Goal: Find specific page/section: Find specific page/section

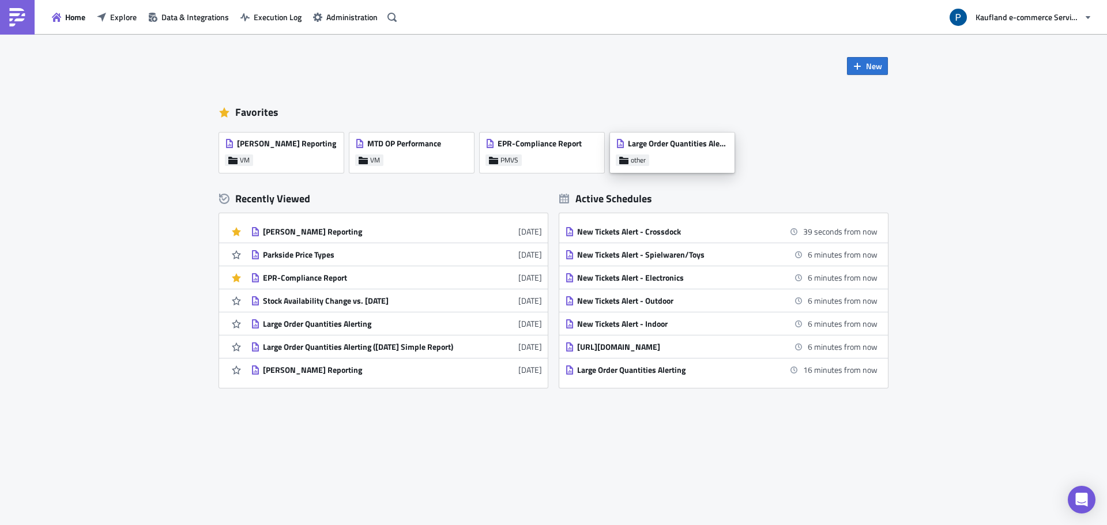
click at [705, 143] on span "Large Order Quantities Alerting (night)" at bounding box center [678, 143] width 100 height 10
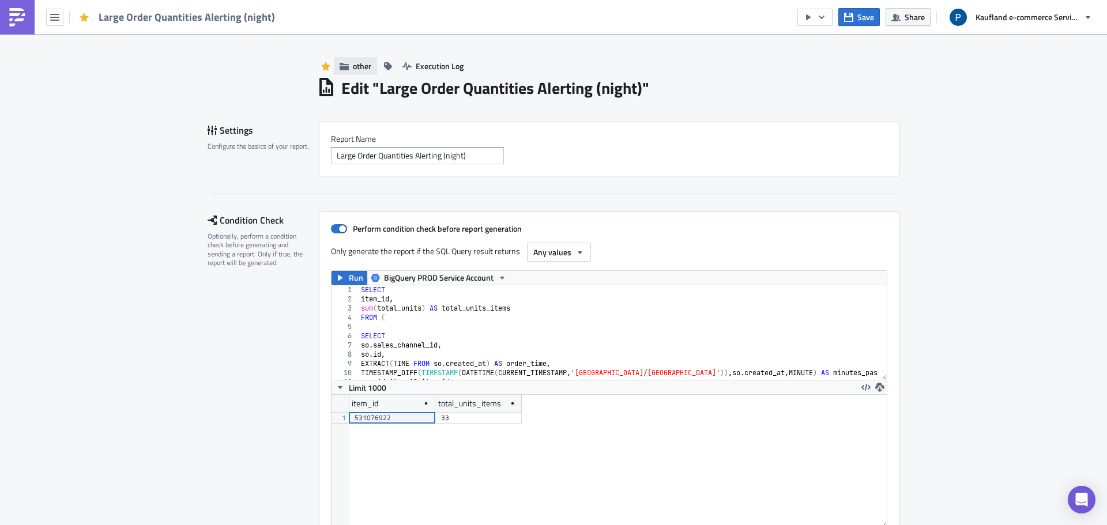
click at [354, 63] on span "other" at bounding box center [362, 66] width 18 height 12
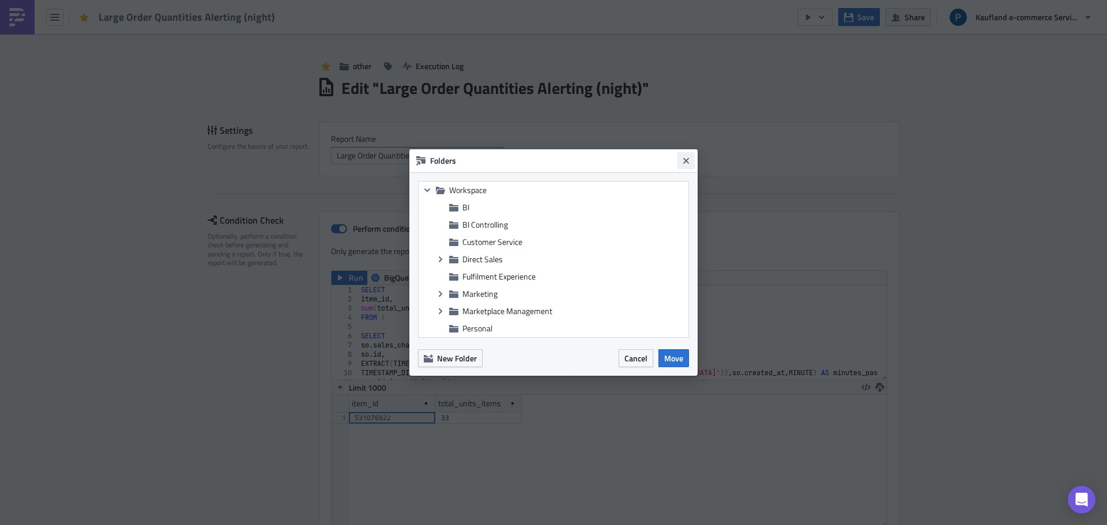
click at [687, 161] on icon "Close" at bounding box center [686, 161] width 6 height 6
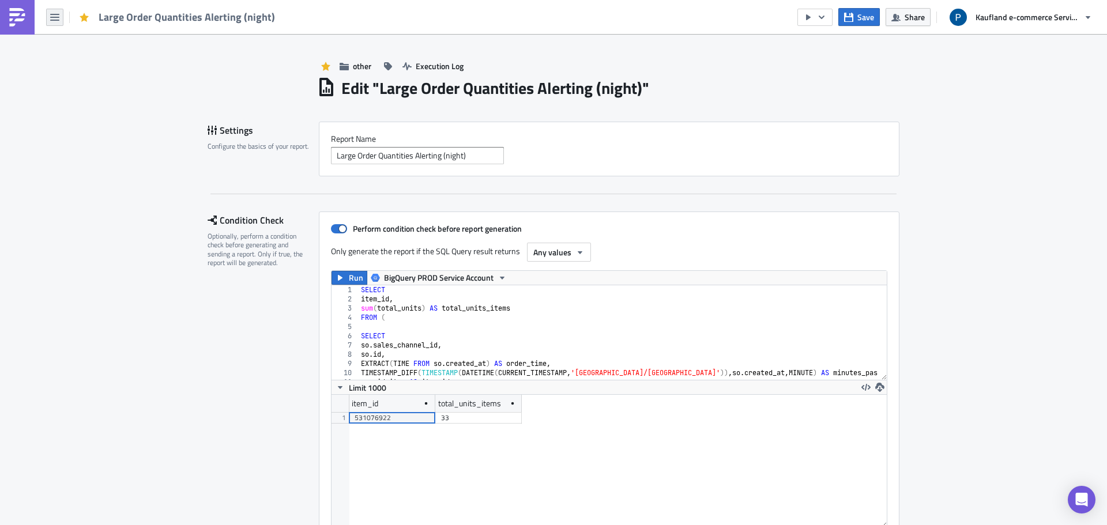
click at [55, 19] on icon "button" at bounding box center [54, 17] width 9 height 9
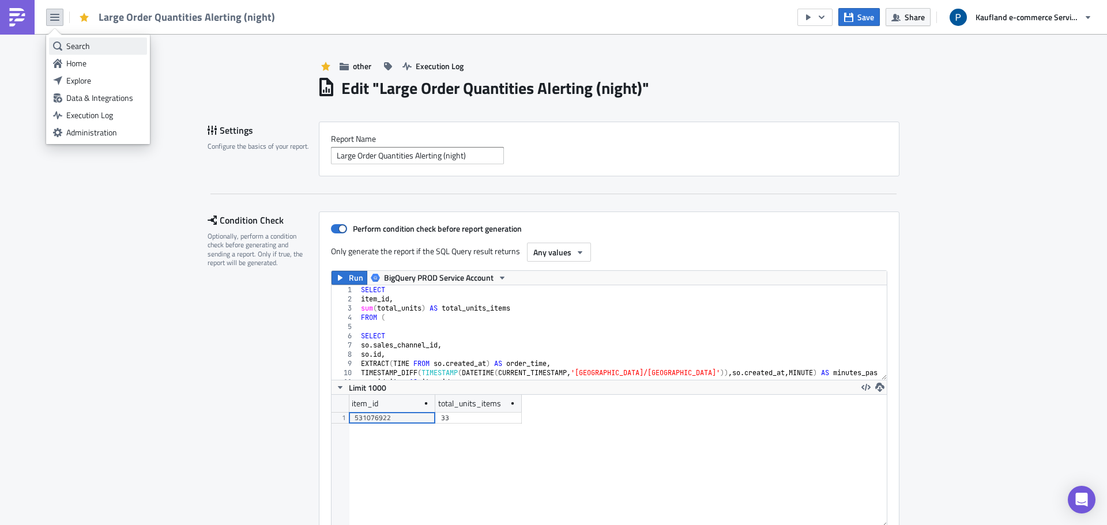
click at [83, 46] on div "Search" at bounding box center [104, 46] width 77 height 12
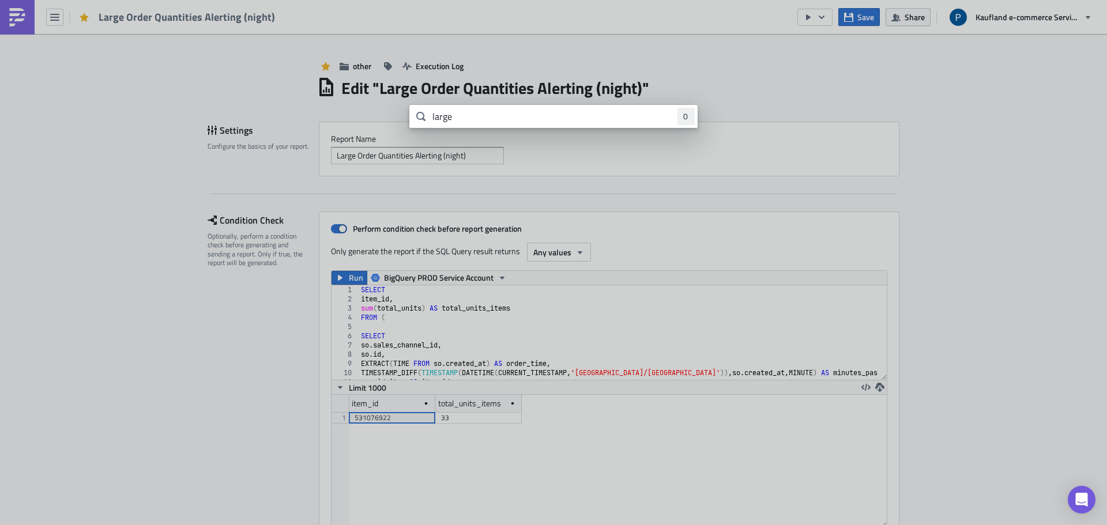
type input "large"
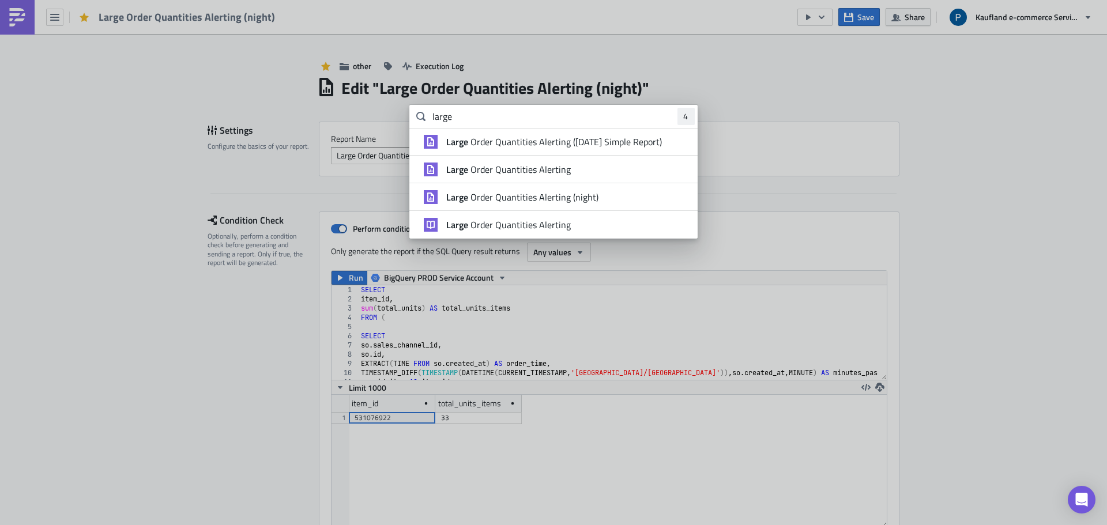
click at [532, 168] on span "Large Order Quantities Alerting" at bounding box center [508, 170] width 125 height 12
